Goal: Find specific page/section: Find specific page/section

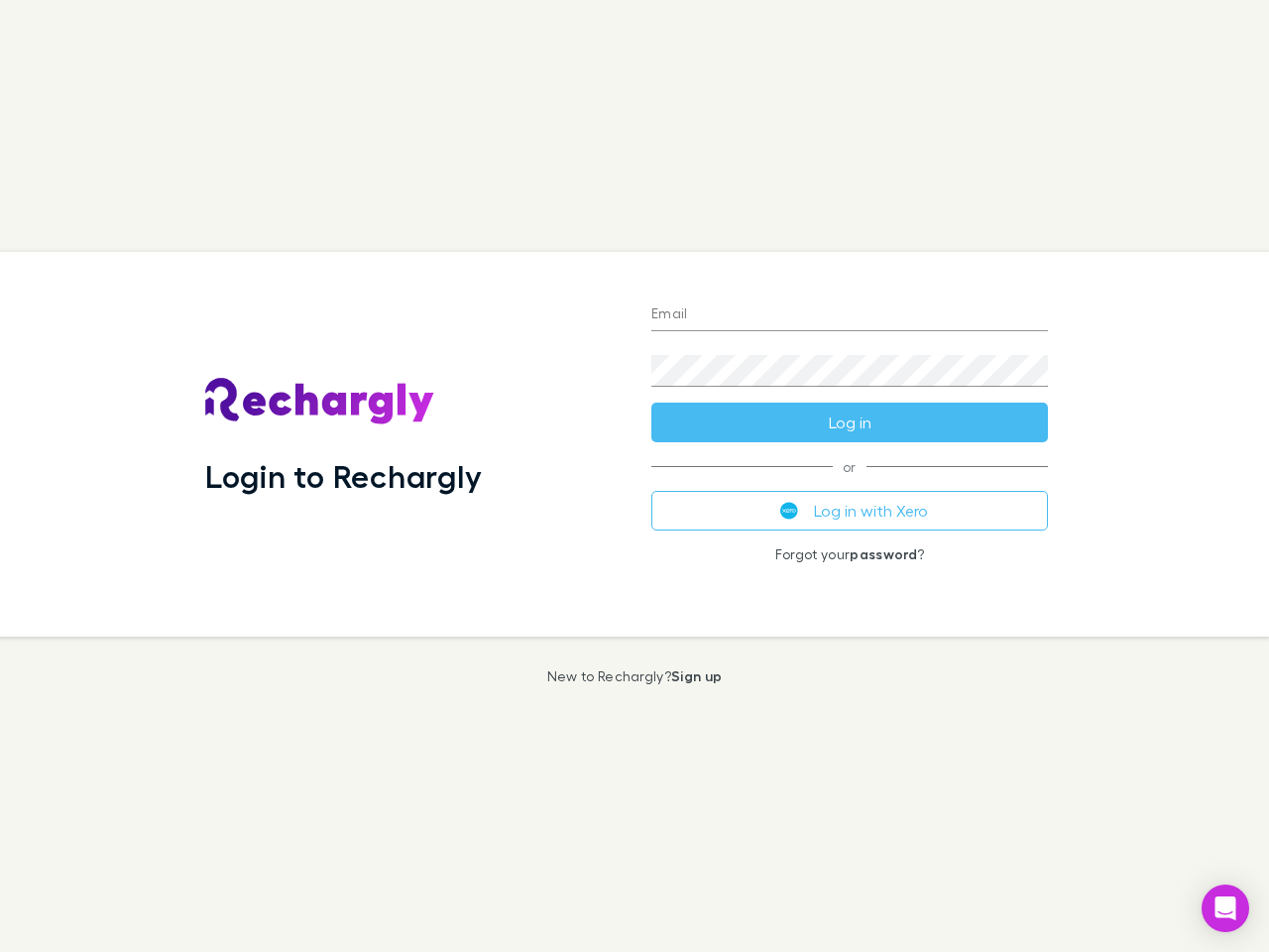
click at [634, 476] on div "Login to Rechargly" at bounding box center [412, 443] width 446 height 385
click at [850, 315] on input "Email" at bounding box center [849, 315] width 397 height 32
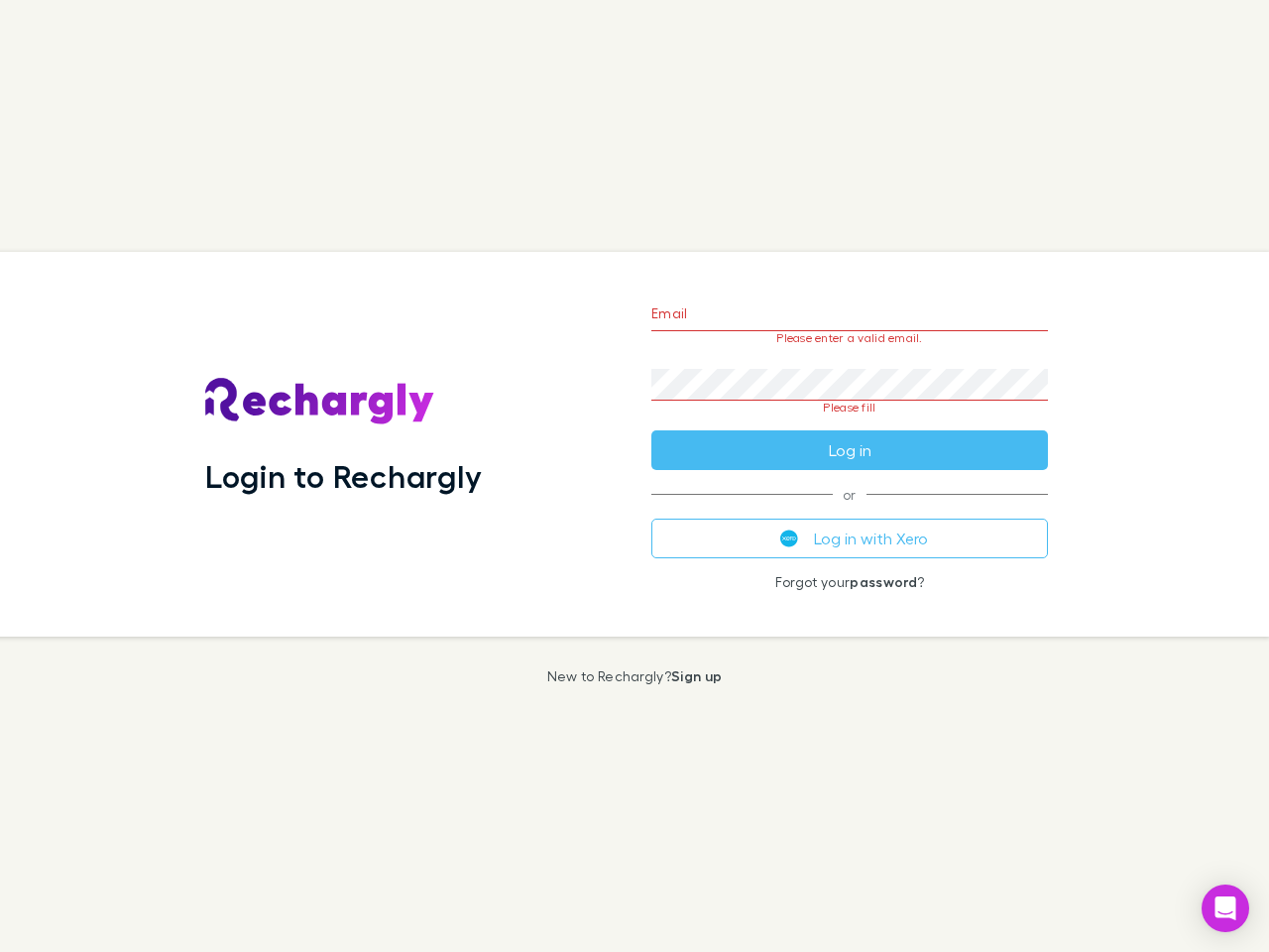
click at [850, 422] on form "Email Please enter a valid email. Password Please fill Log in" at bounding box center [849, 377] width 397 height 187
click at [850, 511] on div "Email Please enter a valid email. Password Please fill Log in or Log in with Xe…" at bounding box center [849, 443] width 428 height 385
click at [1225, 908] on icon "Open Intercom Messenger" at bounding box center [1225, 908] width 21 height 24
